Goal: Information Seeking & Learning: Learn about a topic

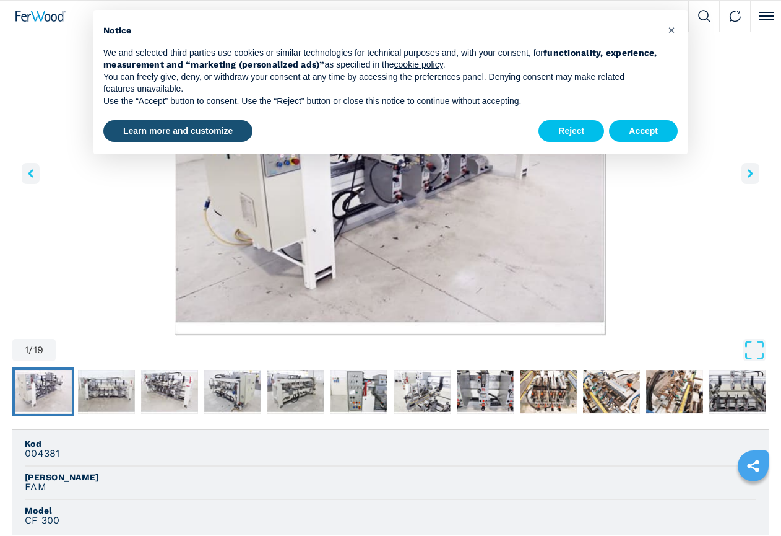
scroll to position [433, 0]
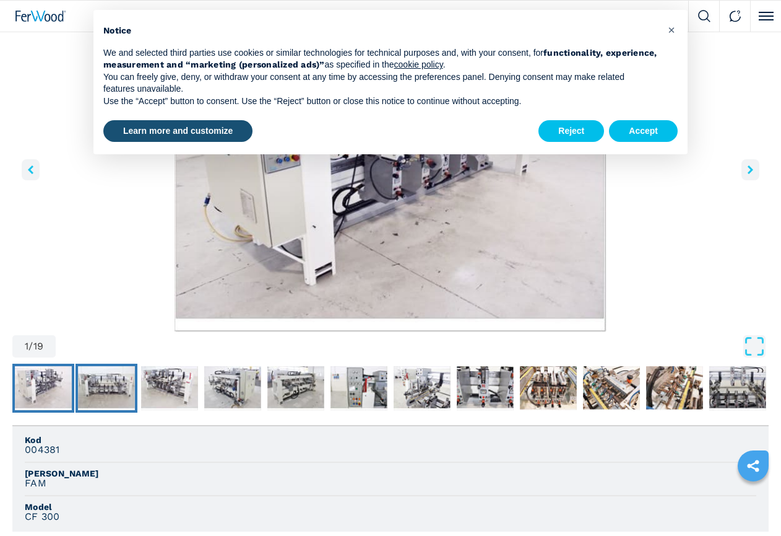
click at [111, 389] on img "Go to Slide 2" at bounding box center [106, 388] width 57 height 45
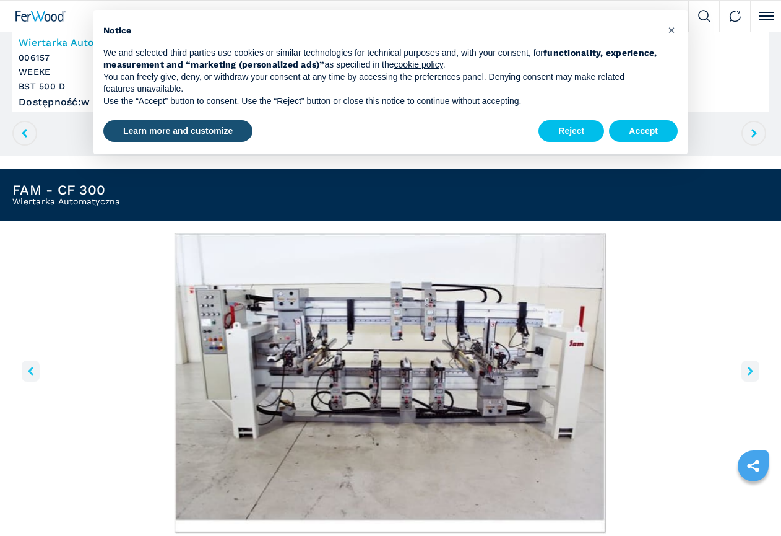
scroll to position [186, 0]
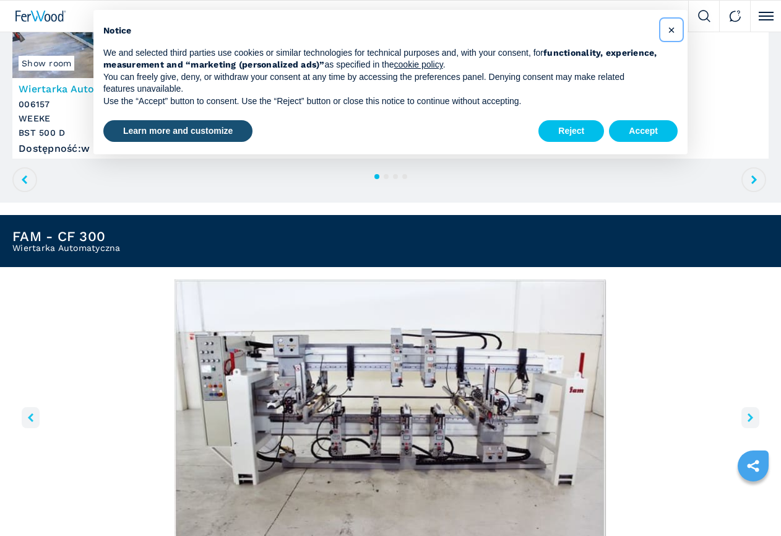
click at [674, 29] on span "×" at bounding box center [671, 29] width 7 height 15
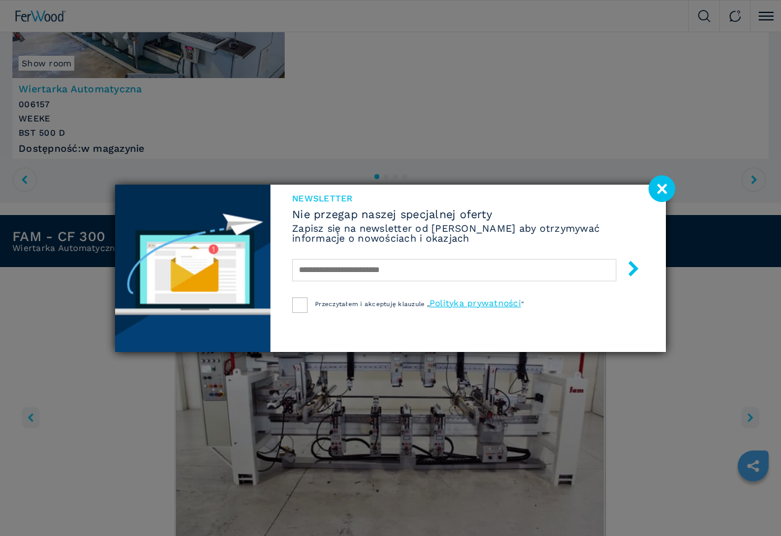
click at [659, 185] on image at bounding box center [662, 188] width 27 height 27
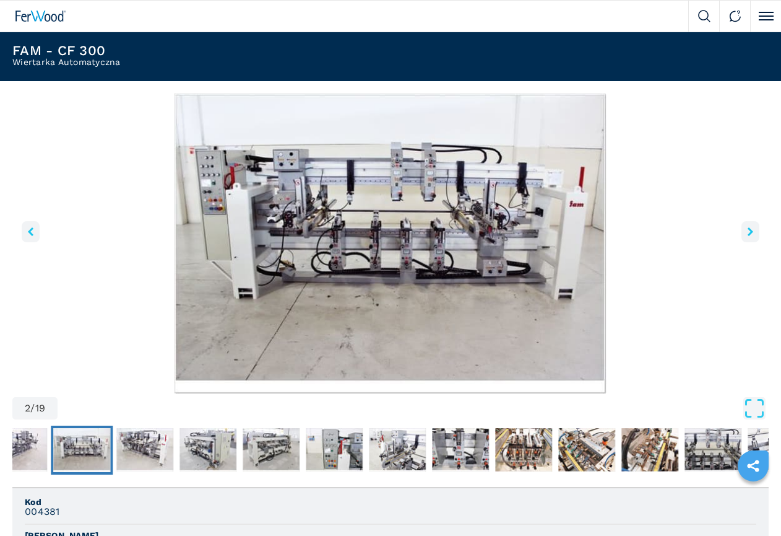
scroll to position [433, 0]
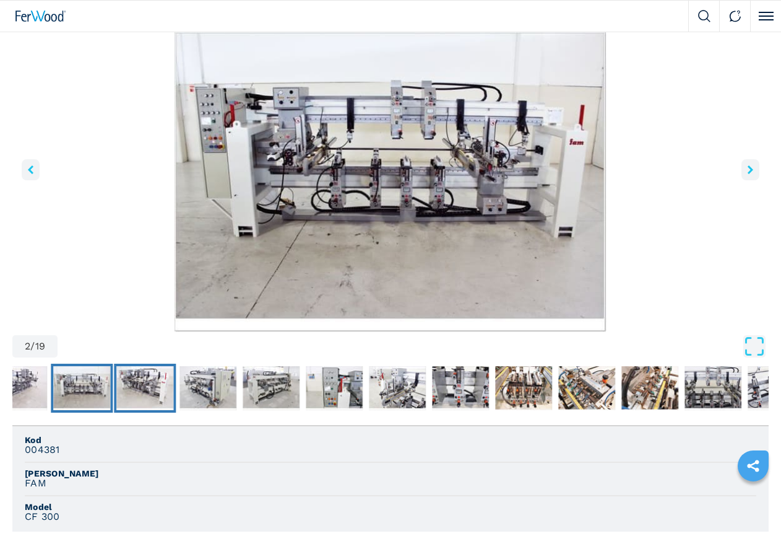
click at [152, 386] on img "Go to Slide 3" at bounding box center [144, 388] width 57 height 45
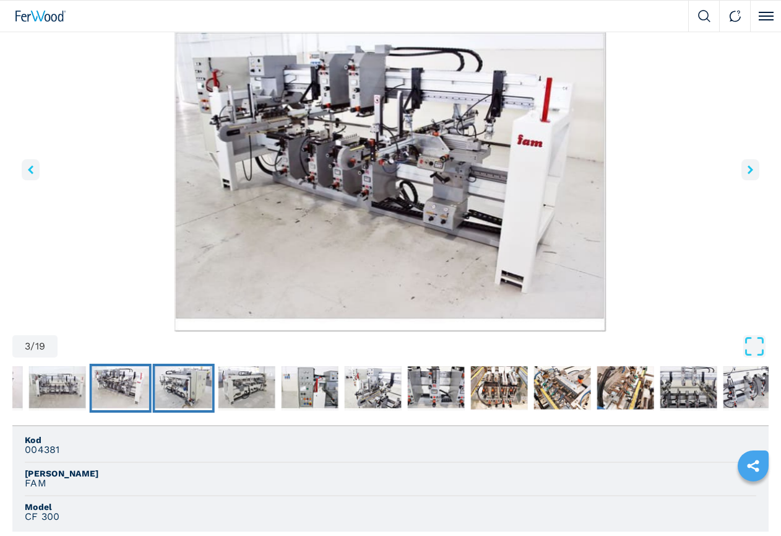
click at [197, 389] on img "Go to Slide 4" at bounding box center [183, 388] width 57 height 45
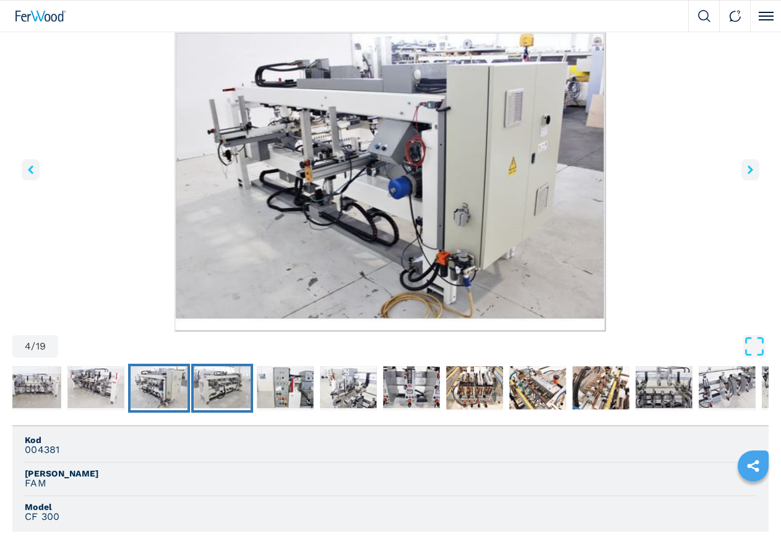
click at [233, 389] on img "Go to Slide 5" at bounding box center [222, 388] width 57 height 45
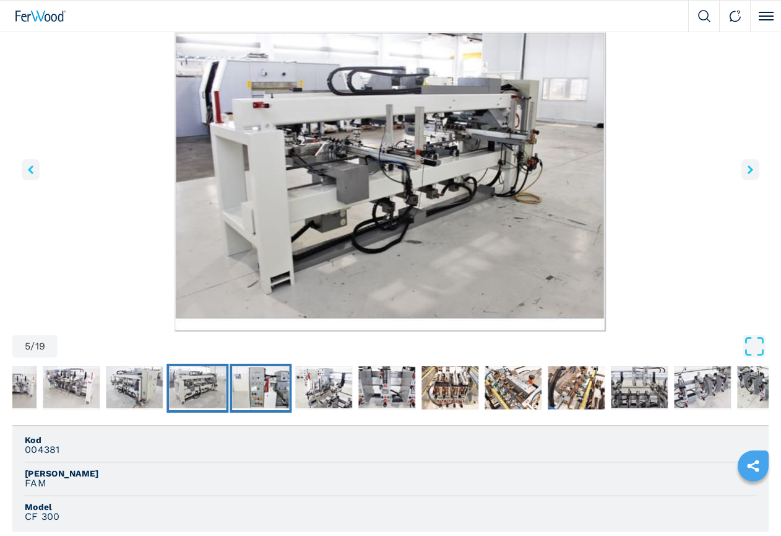
click at [264, 389] on img "Go to Slide 6" at bounding box center [260, 388] width 57 height 45
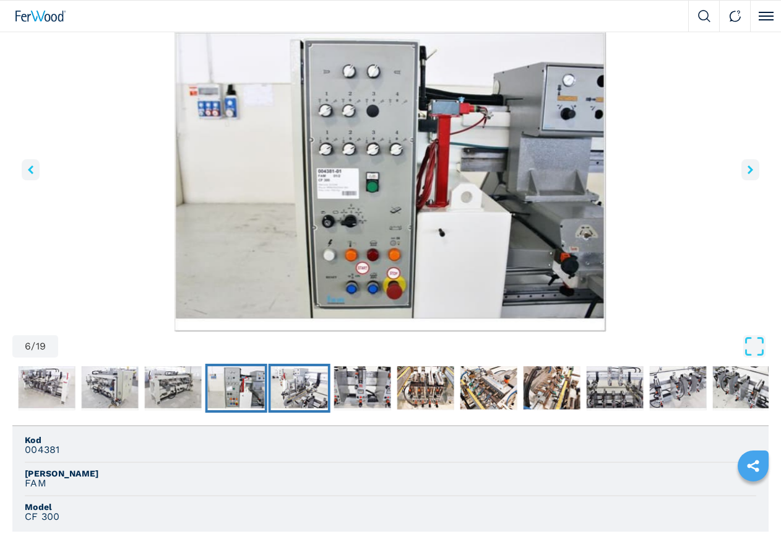
click at [302, 390] on img "Go to Slide 7" at bounding box center [299, 388] width 57 height 45
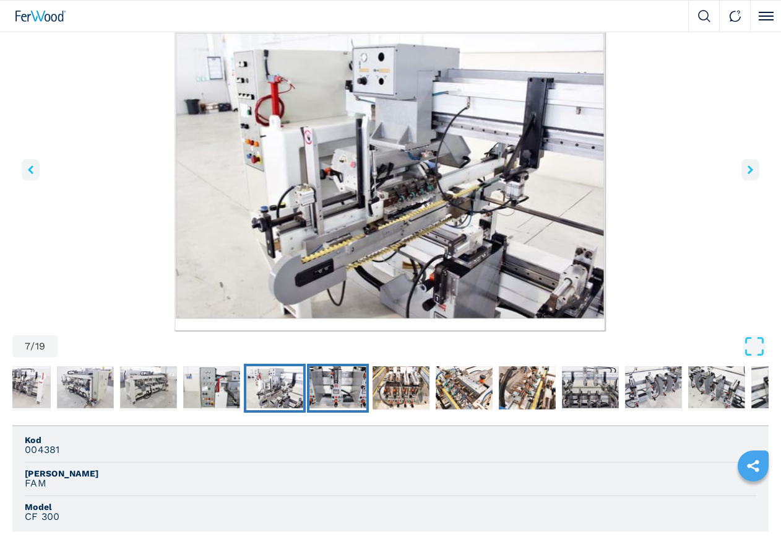
click at [343, 392] on img "Go to Slide 8" at bounding box center [338, 388] width 57 height 45
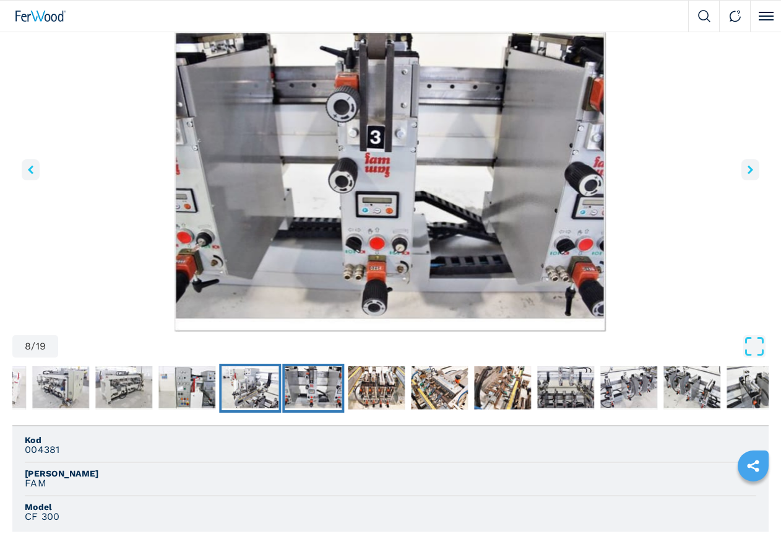
click at [261, 393] on img "Go to Slide 7" at bounding box center [250, 388] width 57 height 45
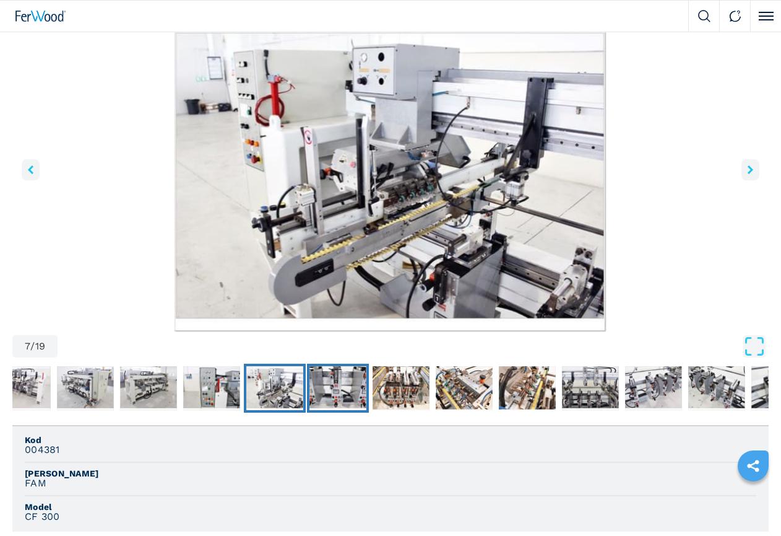
click at [329, 388] on img "Go to Slide 8" at bounding box center [338, 388] width 57 height 45
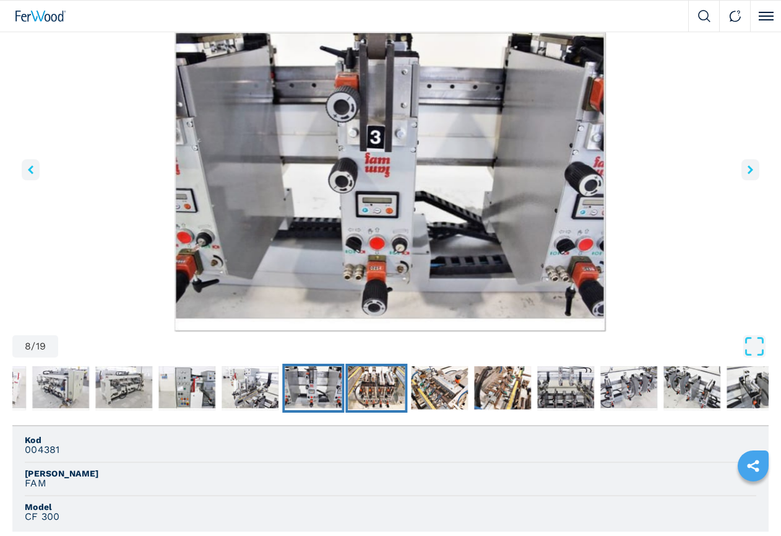
click at [380, 385] on img "Go to Slide 9" at bounding box center [376, 388] width 57 height 45
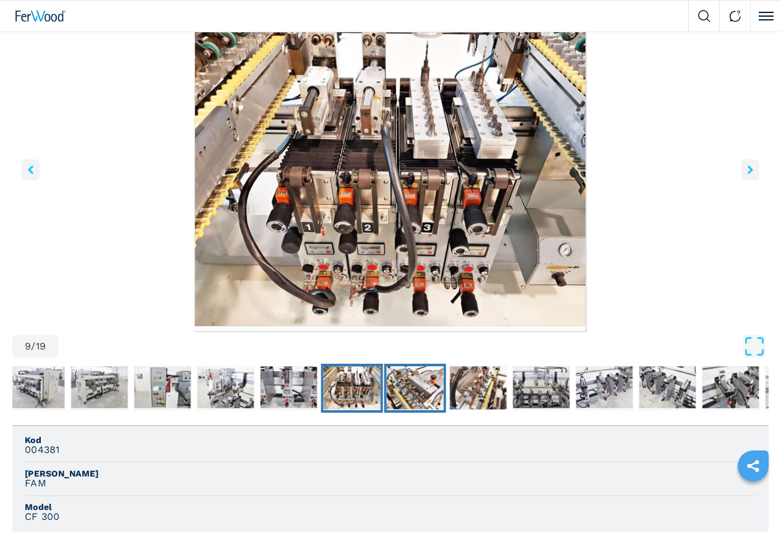
click at [431, 404] on img "Go to Slide 10" at bounding box center [415, 388] width 57 height 45
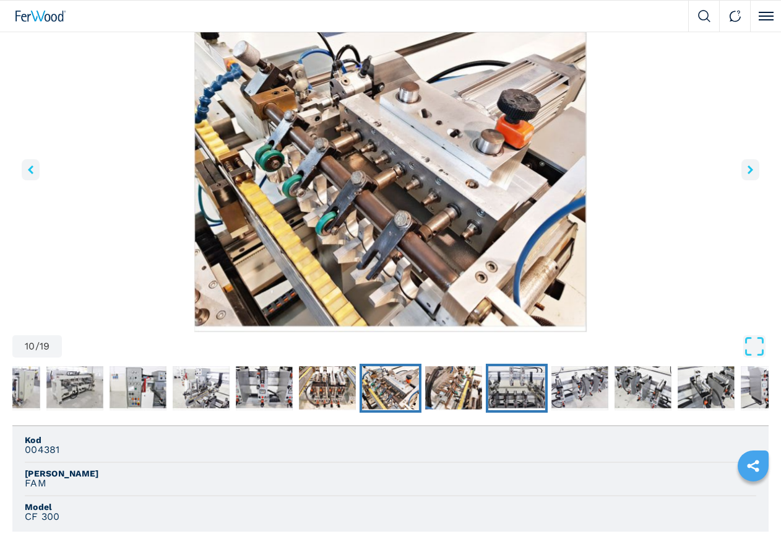
click at [510, 391] on img "Go to Slide 12" at bounding box center [517, 388] width 57 height 45
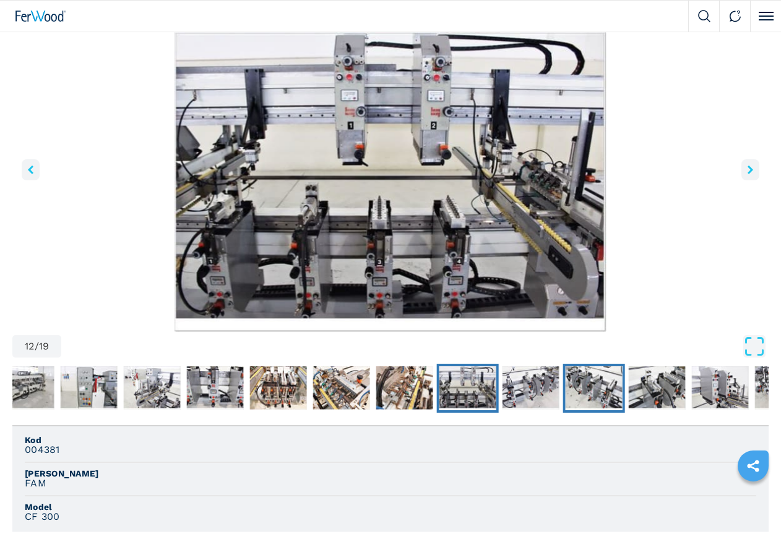
click at [580, 385] on img "Go to Slide 14" at bounding box center [594, 388] width 57 height 45
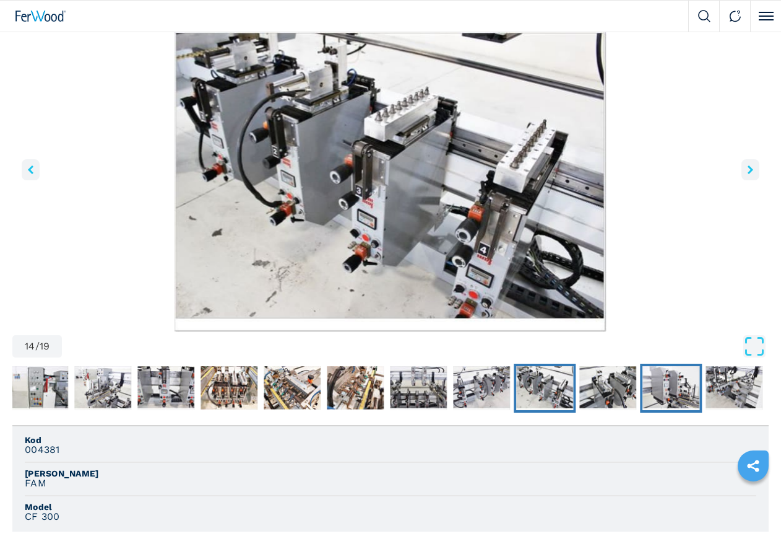
click at [682, 398] on img "Go to Slide 16" at bounding box center [671, 388] width 57 height 45
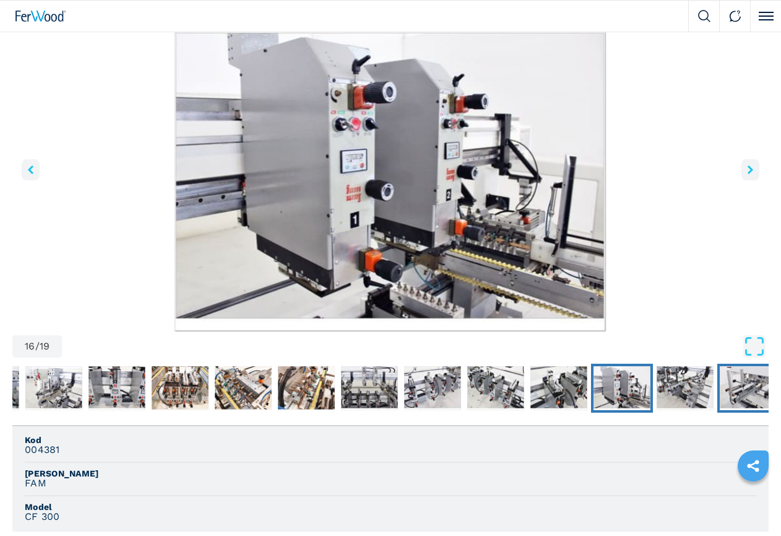
click at [740, 391] on img "Go to Slide 18" at bounding box center [748, 388] width 57 height 45
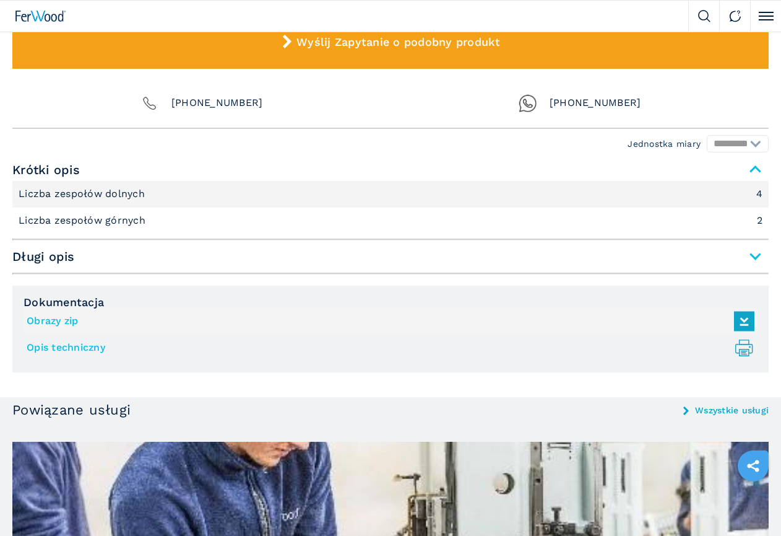
scroll to position [991, 0]
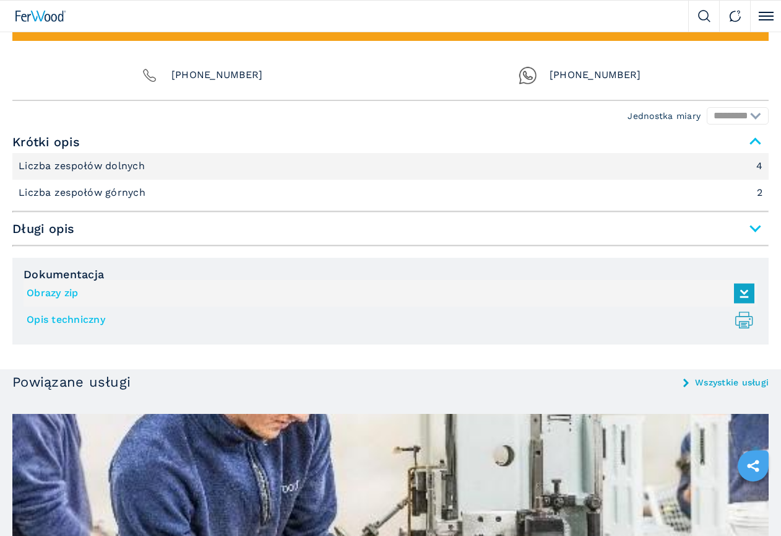
click at [755, 228] on span "Długi opis" at bounding box center [390, 228] width 757 height 22
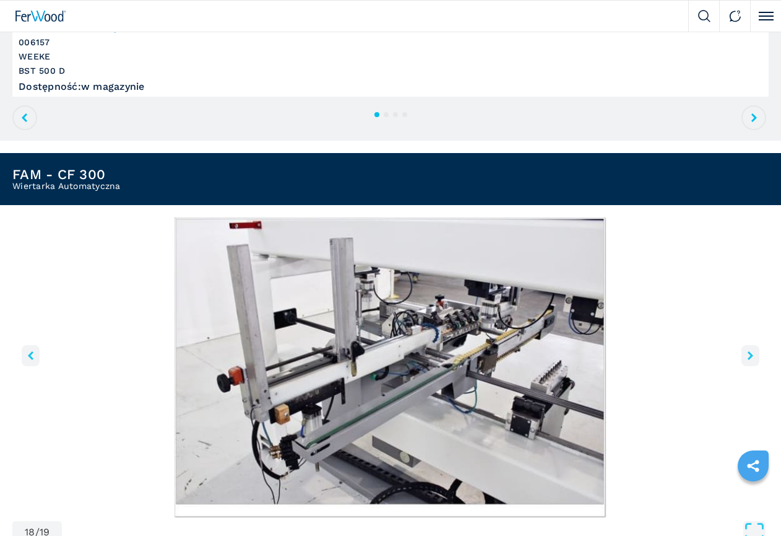
scroll to position [0, 0]
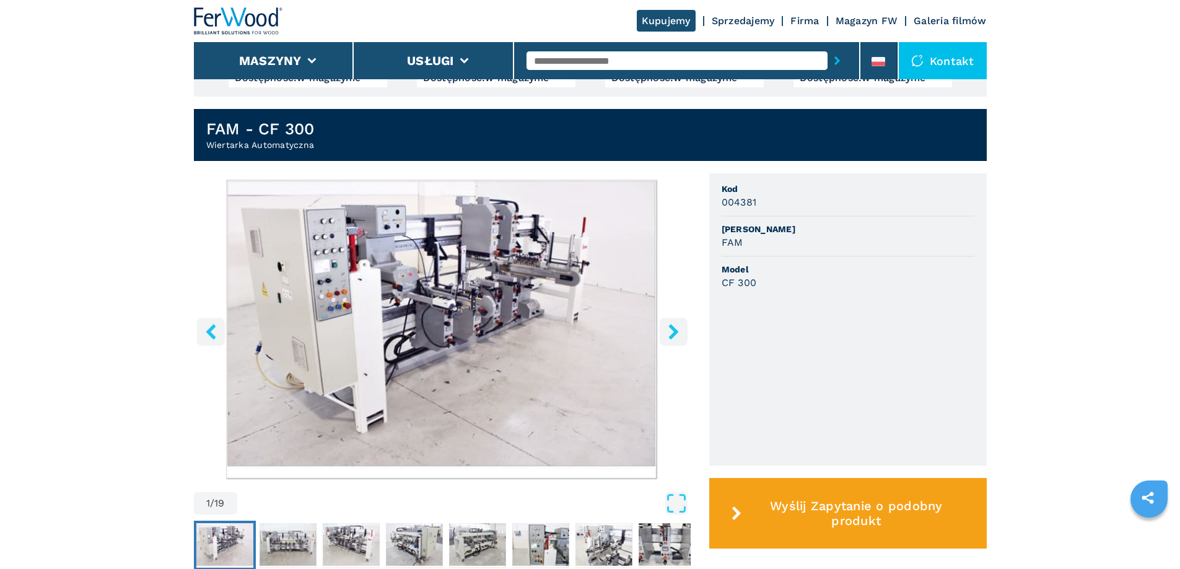
scroll to position [310, 0]
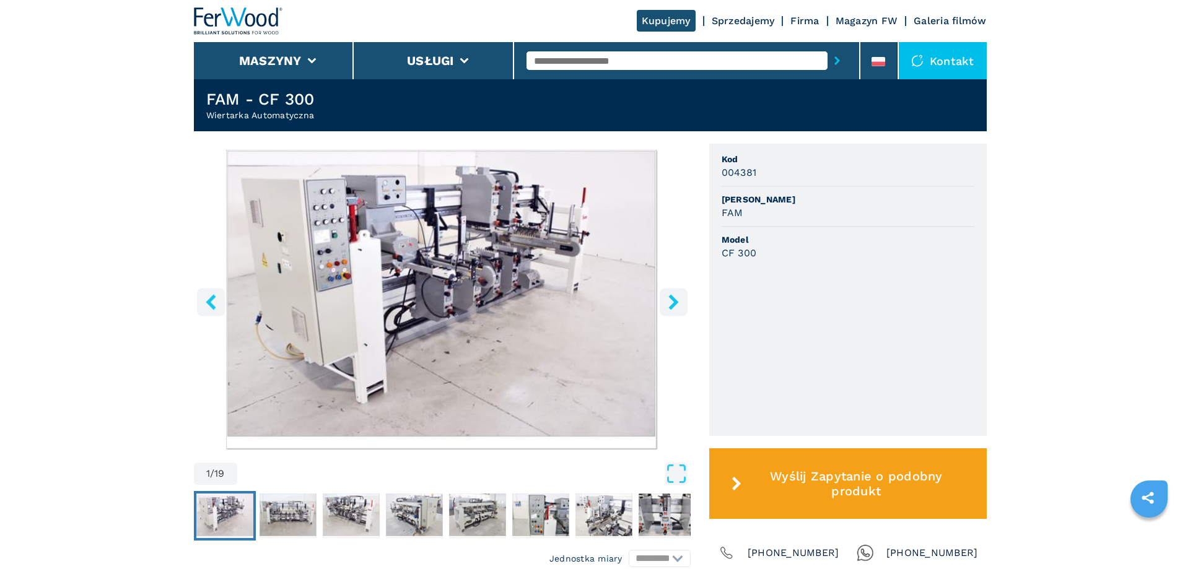
click at [674, 307] on icon "right-button" at bounding box center [673, 301] width 15 height 15
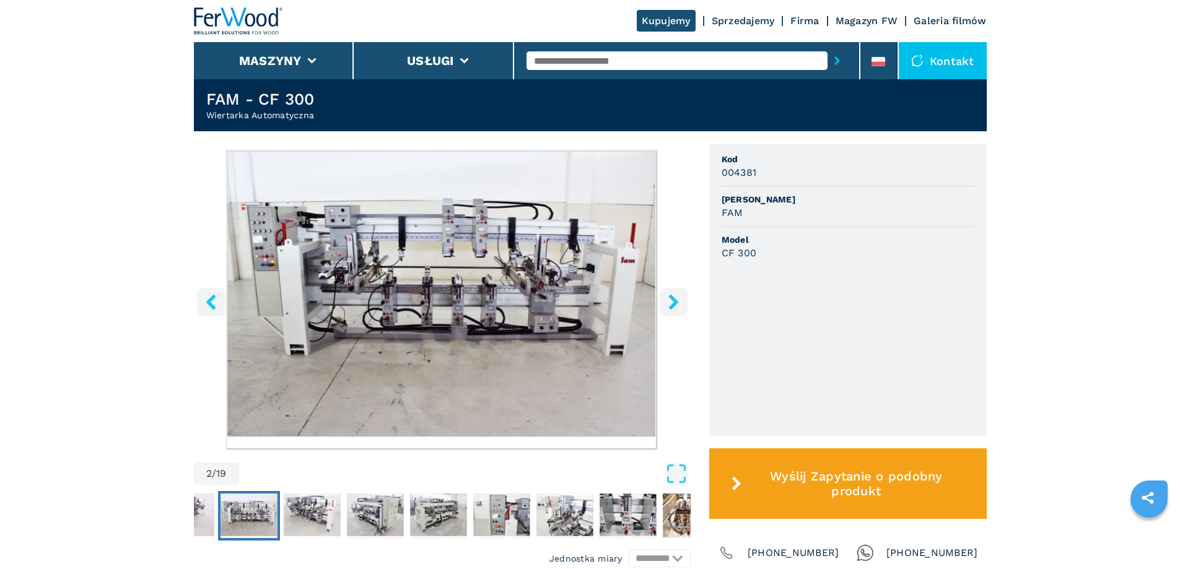
click at [674, 307] on icon "right-button" at bounding box center [673, 301] width 15 height 15
click at [675, 302] on icon "right-button" at bounding box center [673, 301] width 10 height 15
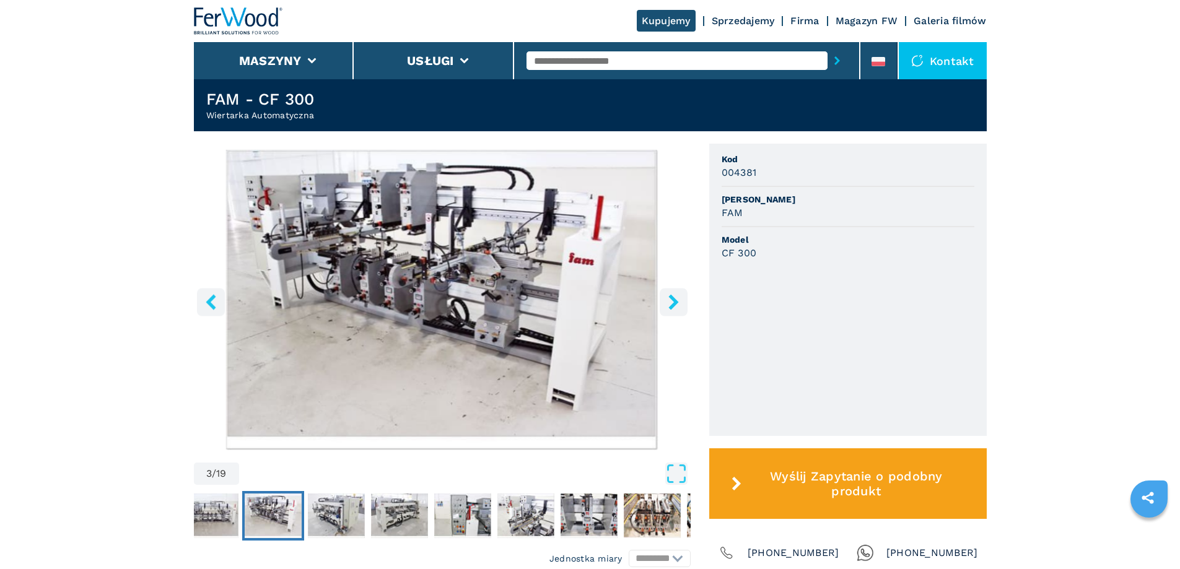
click at [675, 302] on icon "right-button" at bounding box center [673, 301] width 10 height 15
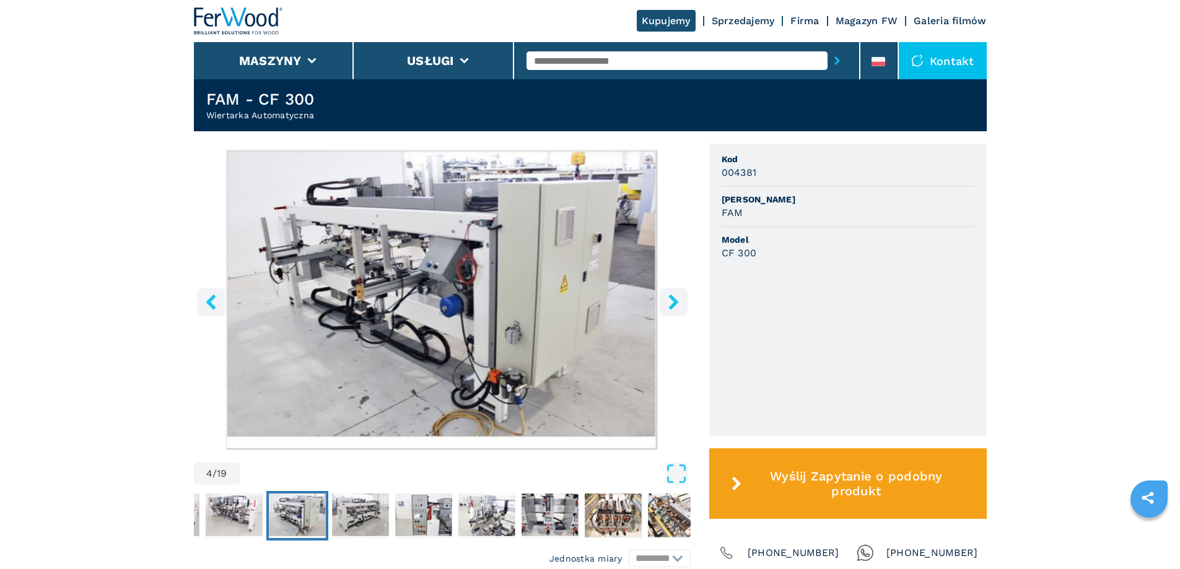
click at [675, 302] on icon "right-button" at bounding box center [673, 301] width 10 height 15
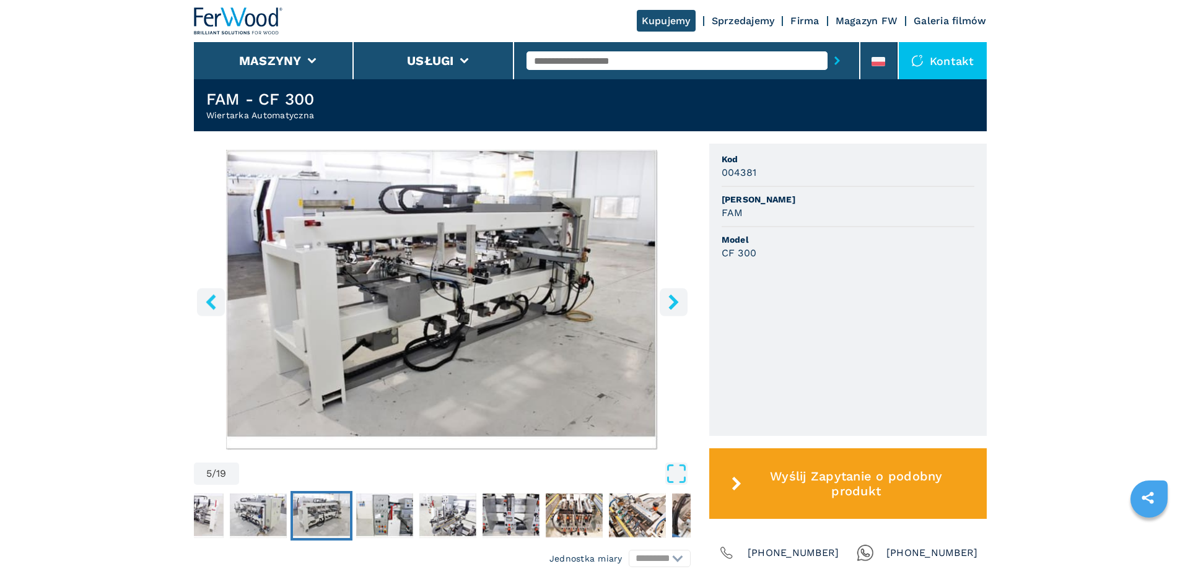
click at [675, 302] on icon "right-button" at bounding box center [673, 301] width 10 height 15
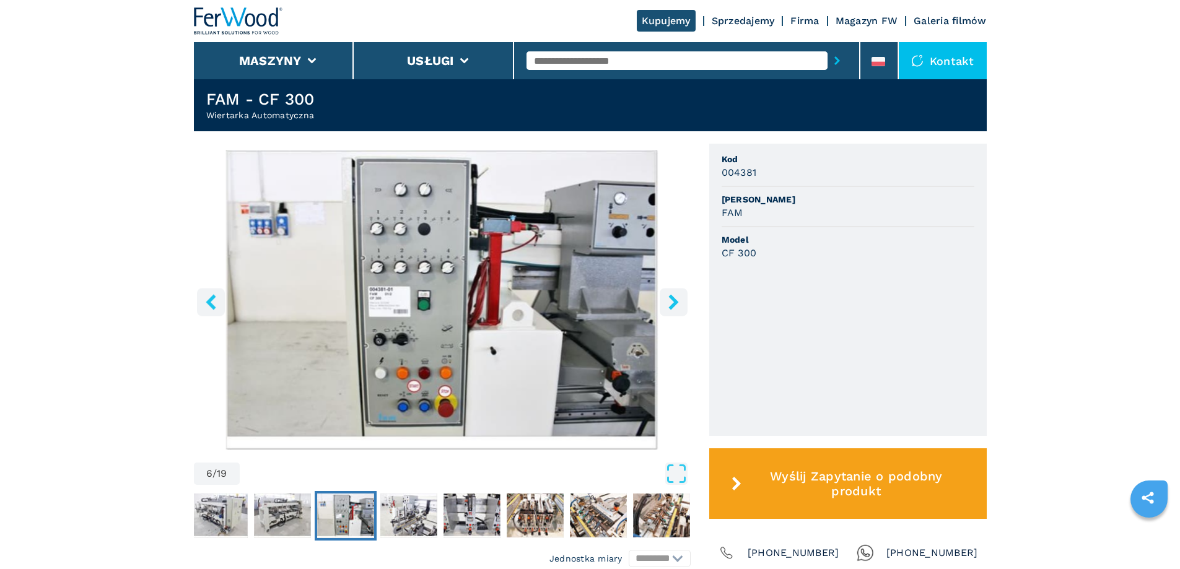
click at [675, 302] on icon "right-button" at bounding box center [673, 301] width 10 height 15
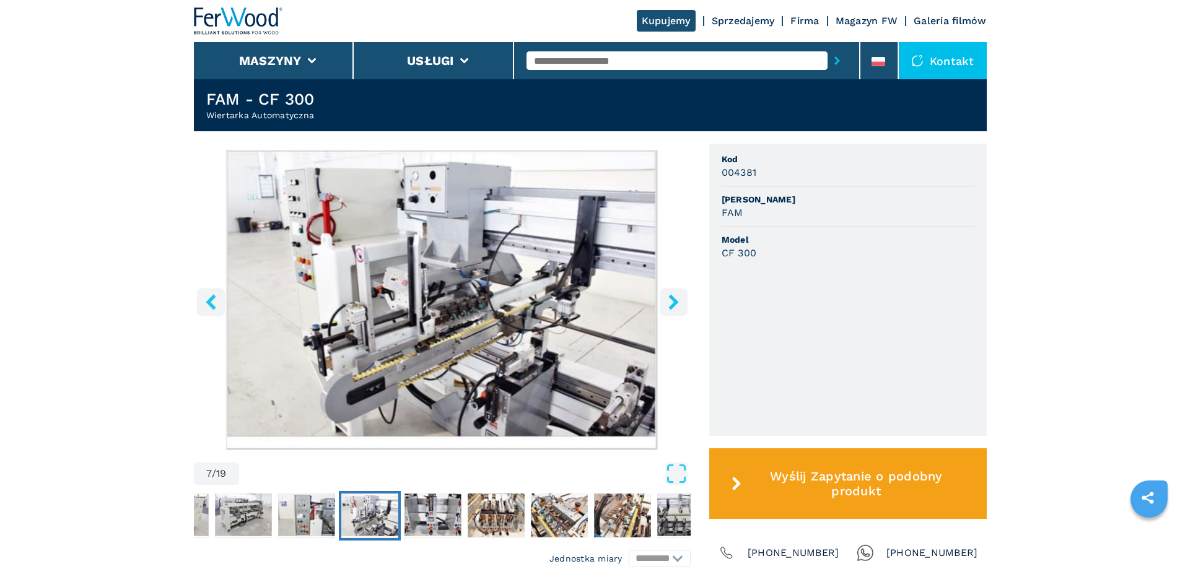
click at [675, 302] on icon "right-button" at bounding box center [673, 301] width 10 height 15
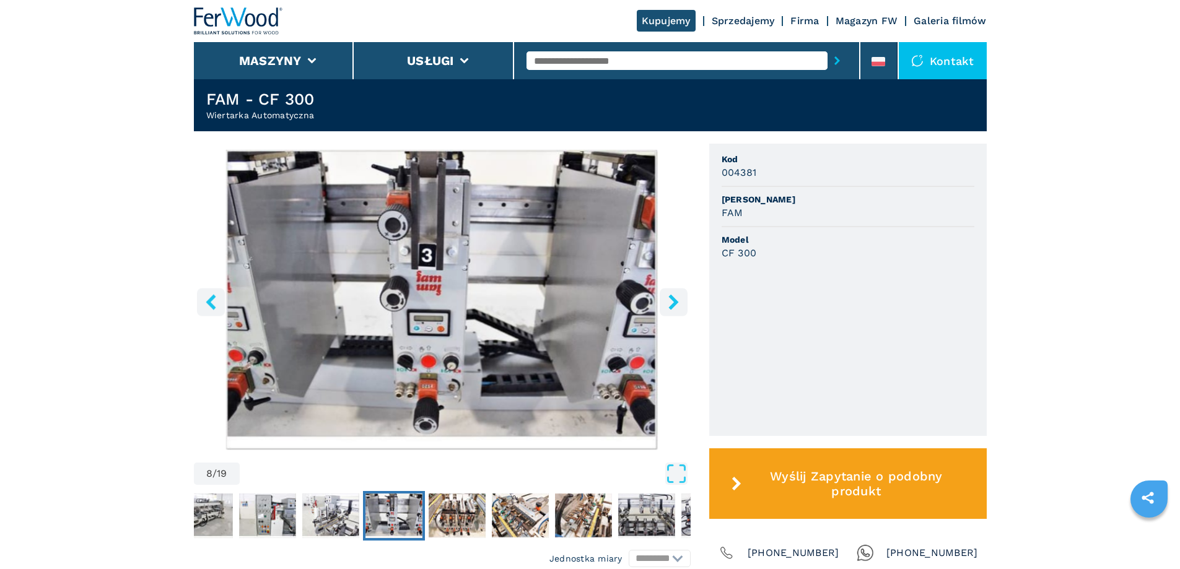
click at [675, 302] on icon "right-button" at bounding box center [673, 301] width 10 height 15
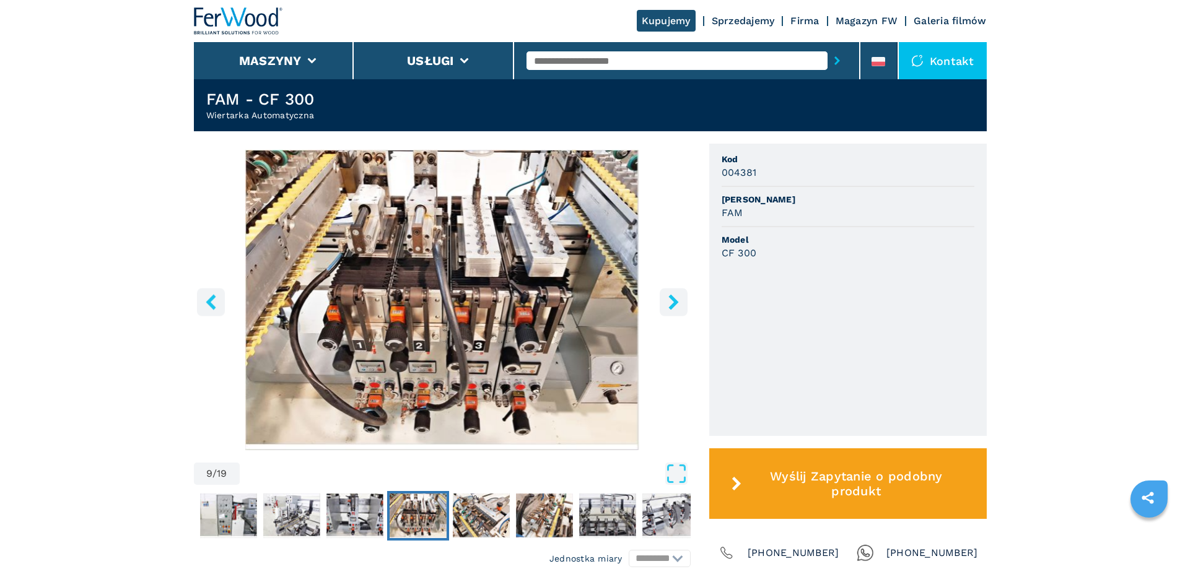
click at [675, 302] on icon "right-button" at bounding box center [673, 301] width 10 height 15
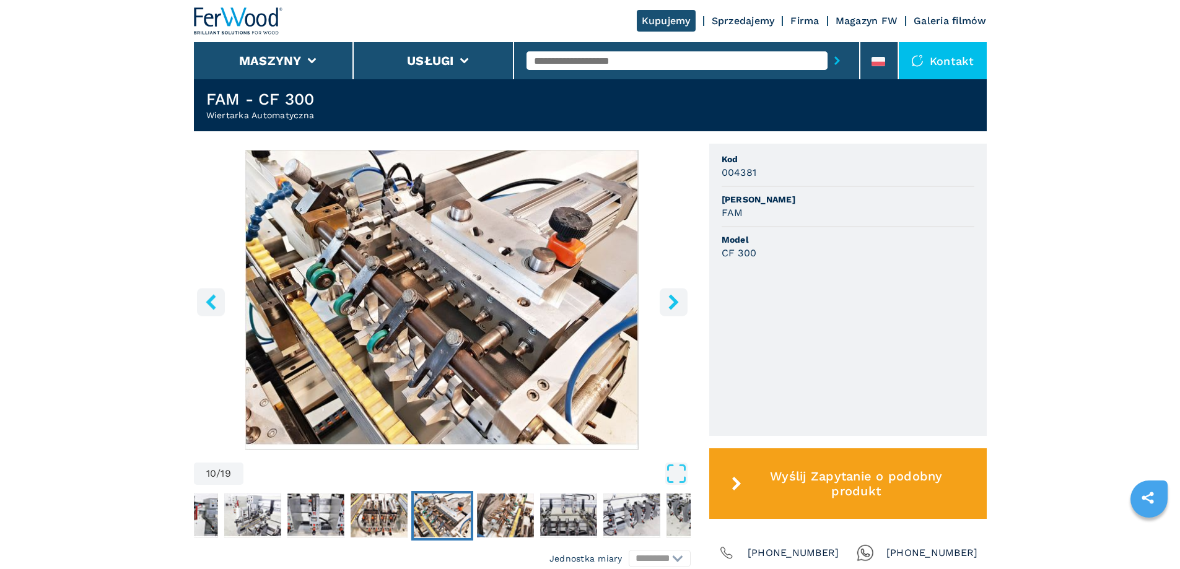
click at [675, 302] on icon "right-button" at bounding box center [673, 301] width 10 height 15
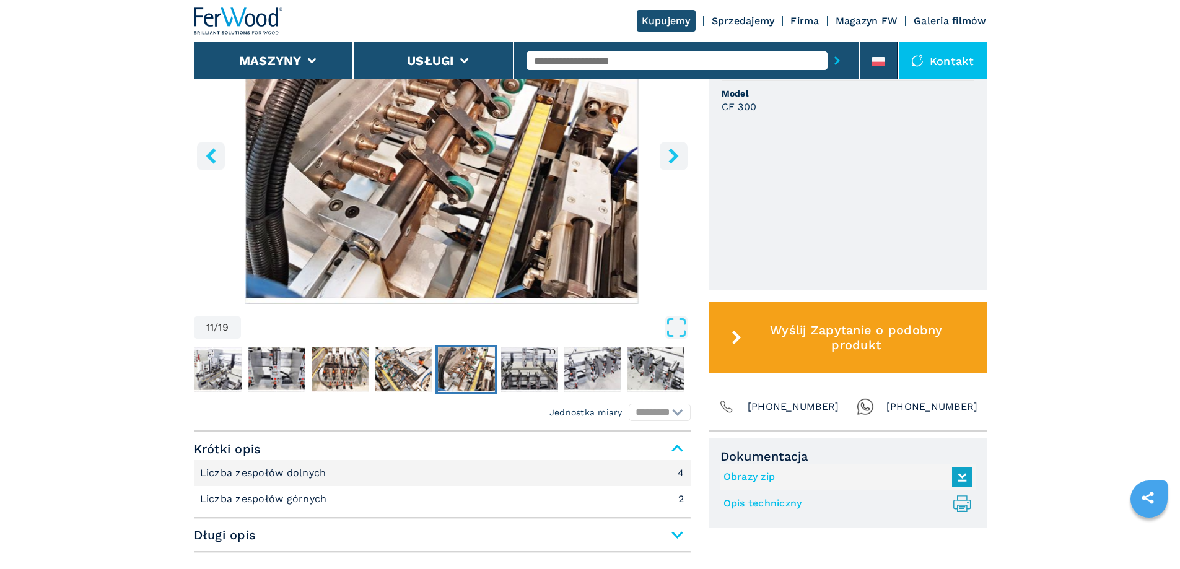
scroll to position [285, 0]
